Goal: Task Accomplishment & Management: Use online tool/utility

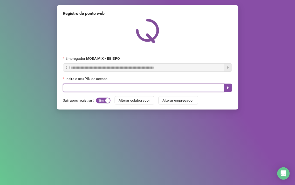
drag, startPoint x: 0, startPoint y: 0, endPoint x: 137, endPoint y: 90, distance: 163.3
click at [137, 90] on input "text" at bounding box center [143, 88] width 161 height 8
type input "*****"
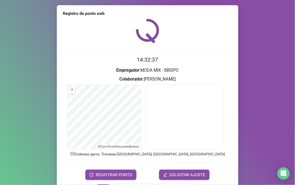
scroll to position [4, 0]
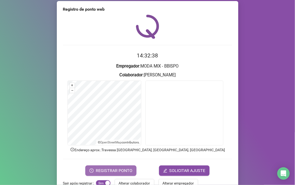
click at [131, 171] on button "REGISTRAR PONTO" at bounding box center [110, 170] width 51 height 10
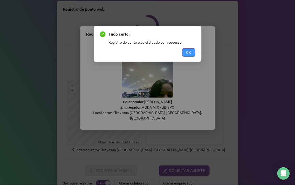
click at [185, 50] on button "OK" at bounding box center [188, 52] width 13 height 8
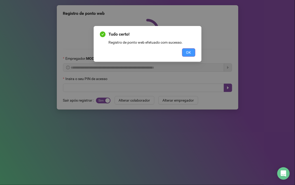
scroll to position [0, 0]
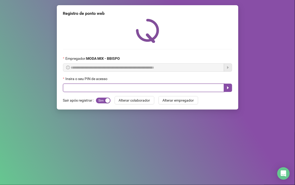
drag, startPoint x: 78, startPoint y: 89, endPoint x: 77, endPoint y: 92, distance: 3.1
click at [77, 91] on input "text" at bounding box center [143, 88] width 161 height 8
type input "*****"
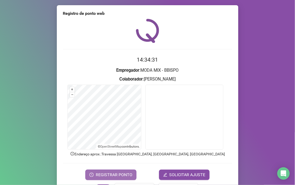
click at [120, 173] on span "REGISTRAR PONTO" at bounding box center [114, 175] width 37 height 6
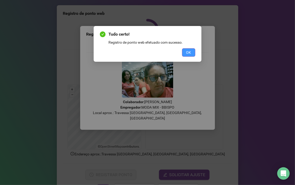
click at [191, 50] on button "OK" at bounding box center [188, 52] width 13 height 8
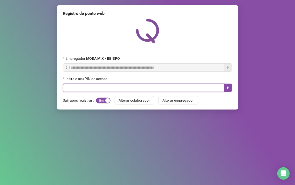
click at [91, 90] on input "text" at bounding box center [143, 88] width 161 height 8
type input "*****"
click at [229, 86] on button "button" at bounding box center [228, 88] width 8 height 8
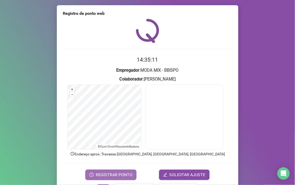
click at [101, 172] on span "REGISTRAR PONTO" at bounding box center [114, 175] width 37 height 6
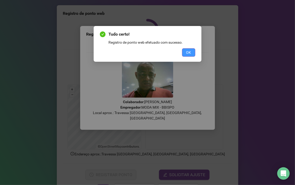
click at [187, 51] on span "OK" at bounding box center [188, 53] width 5 height 6
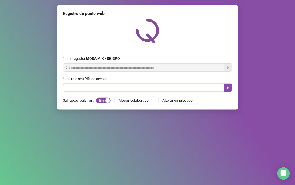
drag, startPoint x: 101, startPoint y: 84, endPoint x: 100, endPoint y: 88, distance: 4.2
click at [100, 86] on div "Insira o seu PIN de acesso" at bounding box center [147, 84] width 169 height 16
click at [99, 102] on span "Sim Não" at bounding box center [103, 101] width 15 height 6
click at [100, 92] on input "text" at bounding box center [143, 88] width 161 height 8
click at [104, 100] on span "Sim Não" at bounding box center [103, 101] width 15 height 6
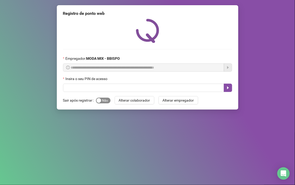
click at [104, 100] on span "Sim Não" at bounding box center [103, 101] width 15 height 6
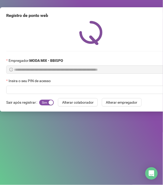
click at [155, 45] on div "**********" at bounding box center [90, 57] width 169 height 73
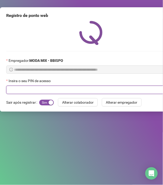
click at [60, 87] on input "text" at bounding box center [86, 90] width 161 height 8
type input "*"
type input "*****"
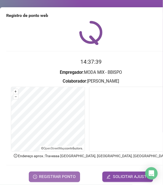
click at [55, 178] on span "REGISTRAR PONTO" at bounding box center [57, 177] width 37 height 6
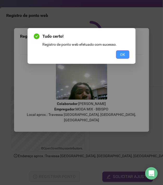
click at [125, 55] on button "OK" at bounding box center [122, 54] width 13 height 8
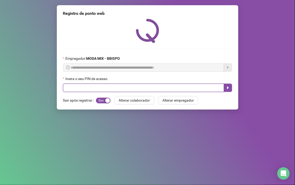
click at [128, 89] on input "text" at bounding box center [143, 88] width 161 height 8
type input "*****"
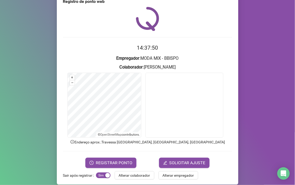
scroll to position [17, 0]
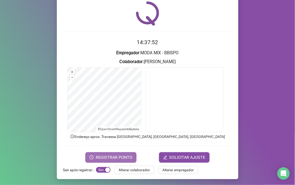
click at [110, 156] on span "REGISTRAR PONTO" at bounding box center [114, 157] width 37 height 6
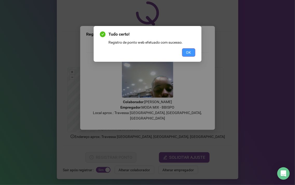
click at [191, 52] on span "OK" at bounding box center [188, 53] width 5 height 6
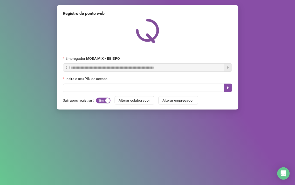
scroll to position [0, 0]
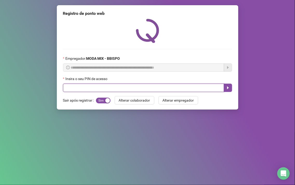
click at [138, 88] on input "text" at bounding box center [143, 88] width 161 height 8
type input "*****"
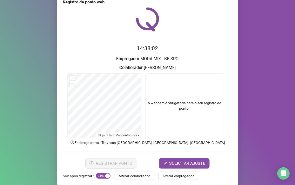
scroll to position [17, 0]
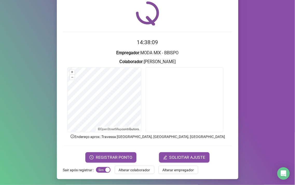
drag, startPoint x: 97, startPoint y: 155, endPoint x: 124, endPoint y: 147, distance: 28.4
click at [121, 149] on form "14:38:09 Empregador : MODA MIX - [PERSON_NAME] : [PERSON_NAME] + – ⇧ › © OpenSt…" at bounding box center [147, 100] width 169 height 124
click at [121, 156] on span "REGISTRAR PONTO" at bounding box center [114, 157] width 37 height 6
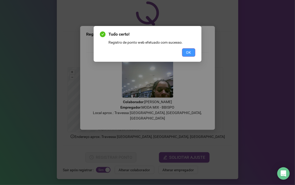
click at [191, 55] on span "OK" at bounding box center [188, 53] width 5 height 6
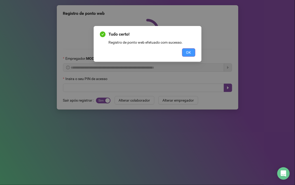
scroll to position [0, 0]
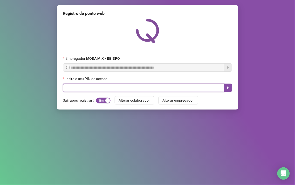
click at [91, 86] on input "text" at bounding box center [143, 88] width 161 height 8
type input "*****"
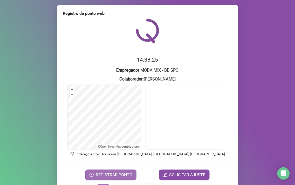
click at [104, 173] on span "REGISTRAR PONTO" at bounding box center [114, 175] width 37 height 6
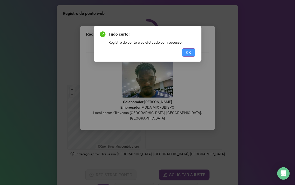
click at [190, 50] on span "OK" at bounding box center [188, 53] width 5 height 6
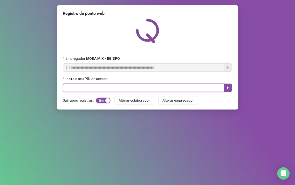
click at [201, 91] on input "text" at bounding box center [143, 88] width 161 height 8
type input "*****"
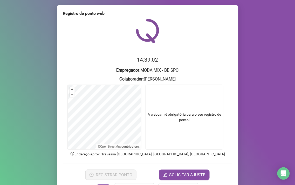
scroll to position [17, 0]
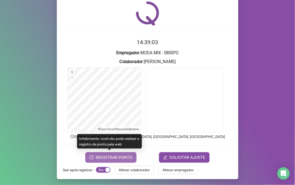
click at [110, 157] on span "REGISTRAR PONTO" at bounding box center [114, 157] width 37 height 6
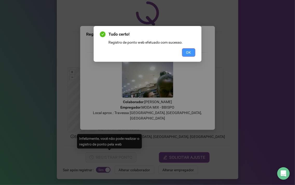
click at [190, 50] on span "OK" at bounding box center [188, 53] width 5 height 6
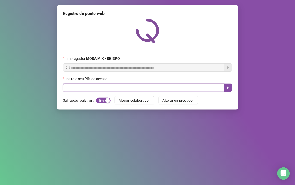
click at [69, 89] on input "text" at bounding box center [143, 88] width 161 height 8
type input "*****"
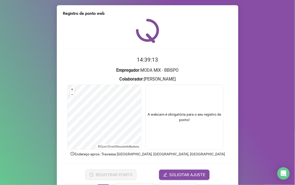
scroll to position [17, 0]
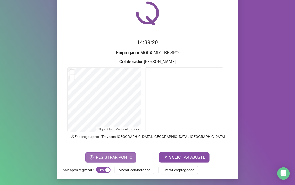
click at [110, 155] on span "REGISTRAR PONTO" at bounding box center [114, 157] width 37 height 6
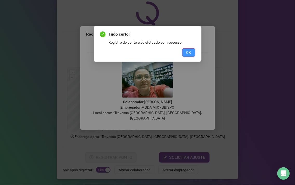
click at [188, 53] on span "OK" at bounding box center [188, 53] width 5 height 6
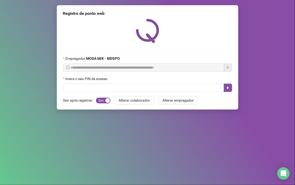
scroll to position [0, 0]
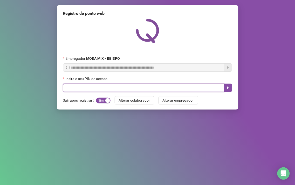
click at [95, 90] on input "text" at bounding box center [143, 88] width 161 height 8
type input "*****"
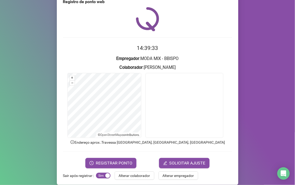
scroll to position [17, 0]
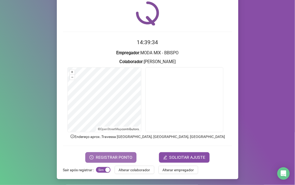
click at [119, 157] on span "REGISTRAR PONTO" at bounding box center [114, 157] width 37 height 6
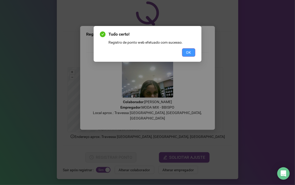
click at [185, 49] on button "OK" at bounding box center [188, 52] width 13 height 8
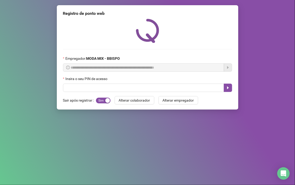
click at [193, 63] on div "Empregador : MODA MIX - BBISPO" at bounding box center [147, 60] width 169 height 8
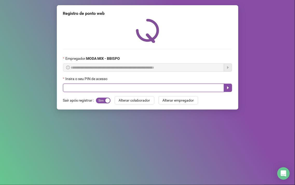
click at [206, 86] on input "text" at bounding box center [143, 88] width 161 height 8
type input "*****"
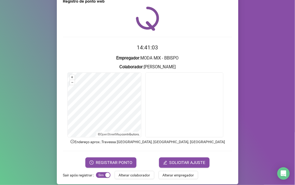
scroll to position [17, 0]
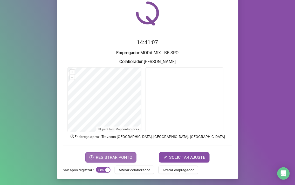
click at [106, 156] on span "REGISTRAR PONTO" at bounding box center [114, 157] width 37 height 6
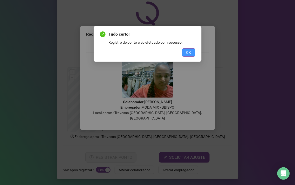
drag, startPoint x: 187, startPoint y: 47, endPoint x: 188, endPoint y: 51, distance: 3.2
click at [188, 50] on div "Tudo certo! Registro de ponto web efetuado com sucesso. OK" at bounding box center [148, 43] width 96 height 25
click at [188, 51] on span "OK" at bounding box center [188, 53] width 5 height 6
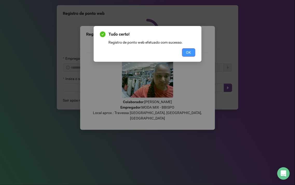
scroll to position [0, 0]
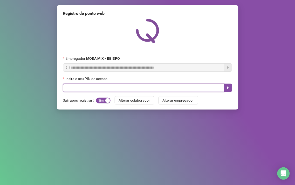
click at [87, 88] on input "text" at bounding box center [143, 88] width 161 height 8
type input "*****"
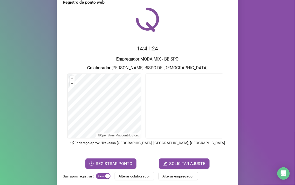
scroll to position [17, 0]
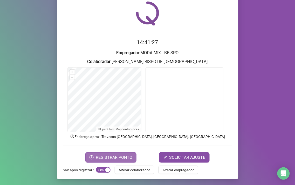
click at [113, 159] on span "REGISTRAR PONTO" at bounding box center [114, 157] width 37 height 6
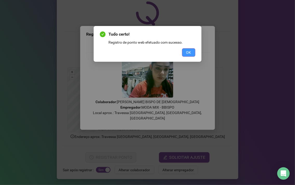
click at [190, 50] on span "OK" at bounding box center [188, 53] width 5 height 6
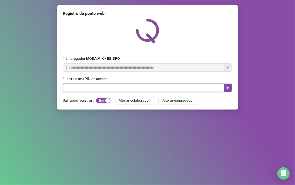
click at [137, 88] on input "text" at bounding box center [143, 88] width 161 height 8
type input "*****"
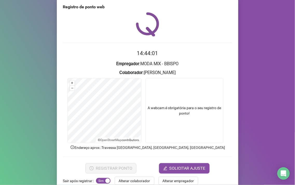
scroll to position [17, 0]
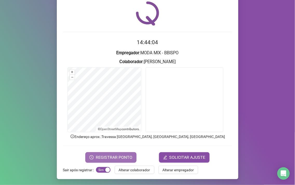
click at [124, 156] on span "REGISTRAR PONTO" at bounding box center [114, 157] width 37 height 6
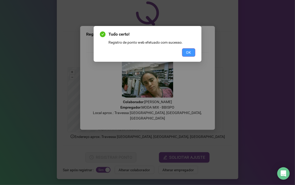
click at [182, 51] on button "OK" at bounding box center [188, 52] width 13 height 8
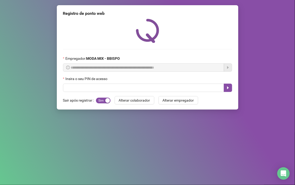
click at [85, 93] on div "**********" at bounding box center [148, 57] width 182 height 104
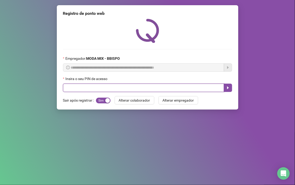
click at [84, 86] on input "text" at bounding box center [143, 88] width 161 height 8
type input "*****"
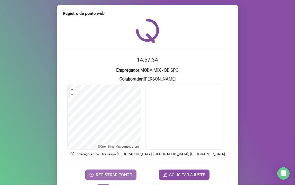
click at [112, 175] on span "REGISTRAR PONTO" at bounding box center [114, 175] width 37 height 6
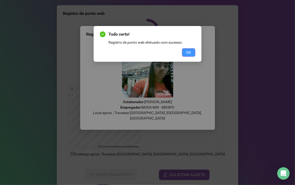
click at [192, 50] on button "OK" at bounding box center [188, 52] width 13 height 8
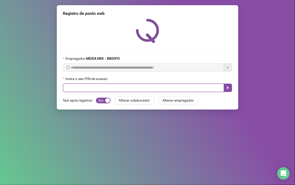
click at [87, 90] on input "text" at bounding box center [143, 88] width 161 height 8
type input "*****"
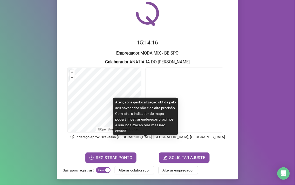
scroll to position [17, 0]
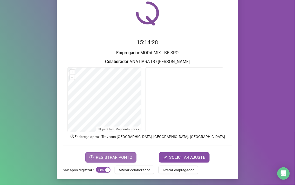
click at [130, 154] on button "REGISTRAR PONTO" at bounding box center [110, 157] width 51 height 10
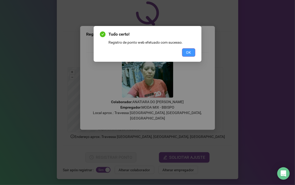
click at [191, 51] on span "OK" at bounding box center [188, 53] width 5 height 6
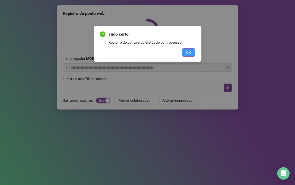
scroll to position [0, 0]
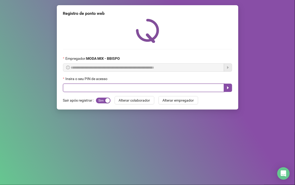
click at [134, 87] on input "text" at bounding box center [143, 88] width 161 height 8
type input "*****"
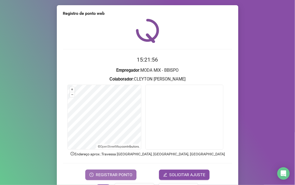
click at [114, 172] on span "REGISTRAR PONTO" at bounding box center [114, 175] width 37 height 6
